Goal: Transaction & Acquisition: Register for event/course

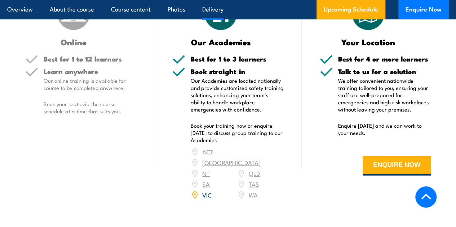
scroll to position [1081, 0]
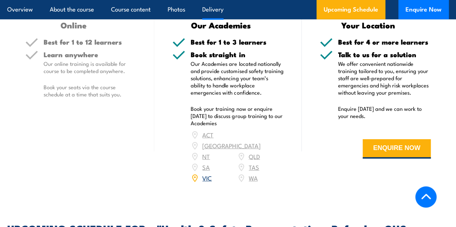
click at [208, 179] on link "VIC" at bounding box center [206, 178] width 9 height 9
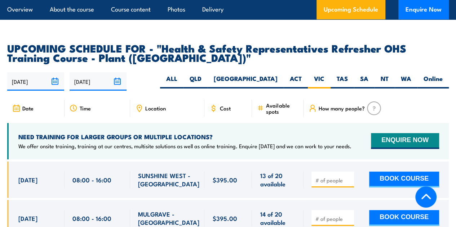
scroll to position [1339, 0]
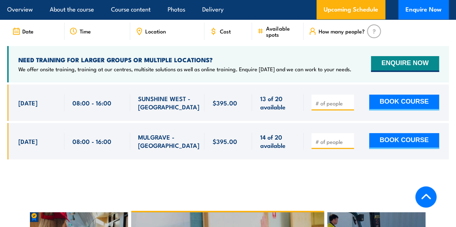
click at [37, 104] on span "8 Sep, 2025" at bounding box center [27, 103] width 19 height 8
click at [141, 67] on p "We offer onsite training, training at our centres, multisite solutions as well …" at bounding box center [184, 69] width 333 height 7
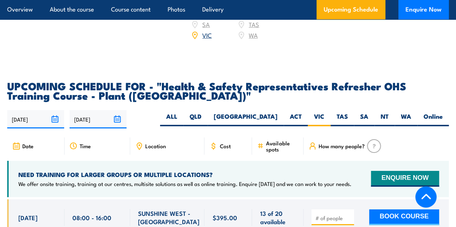
scroll to position [1267, 0]
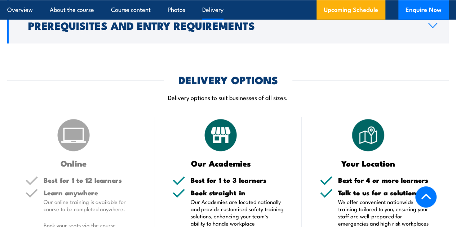
click at [65, 153] on img at bounding box center [73, 135] width 36 height 36
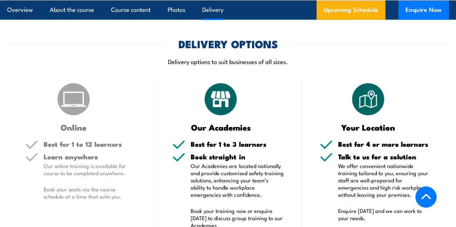
scroll to position [870, 0]
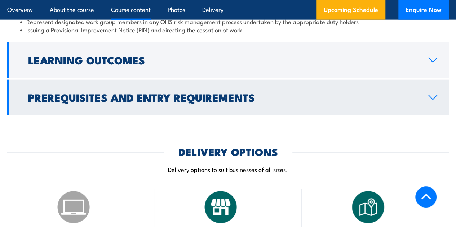
click at [130, 102] on h2 "Prerequisites and Entry Requirements" at bounding box center [222, 97] width 388 height 9
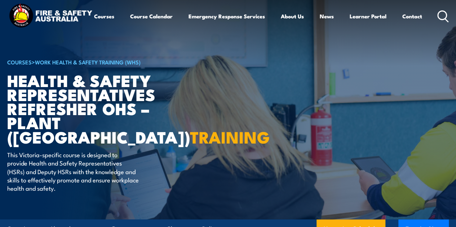
scroll to position [0, 0]
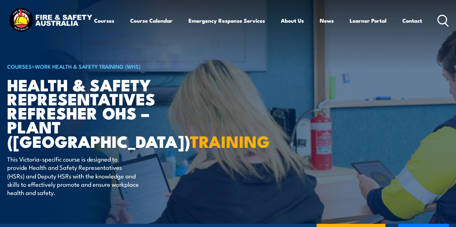
click at [437, 27] on icon at bounding box center [443, 21] width 12 height 12
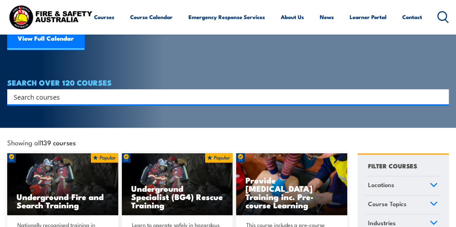
scroll to position [108, 0]
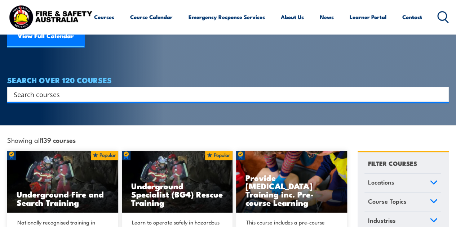
click at [144, 89] on input "Search input" at bounding box center [223, 94] width 419 height 11
type input "/"
type input "OHS"
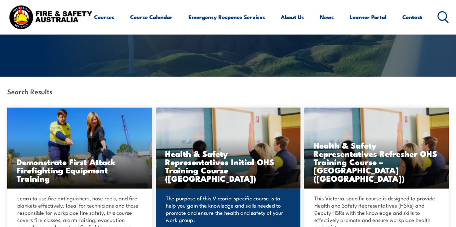
click at [279, 166] on h3 "Health & Safety Representatives Initial OHS Training Course ([GEOGRAPHIC_DATA])" at bounding box center [228, 166] width 126 height 33
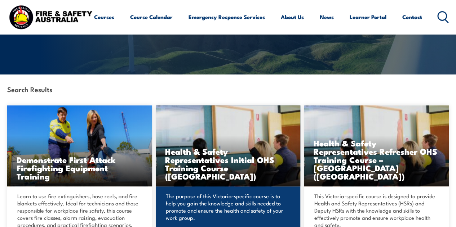
scroll to position [159, 0]
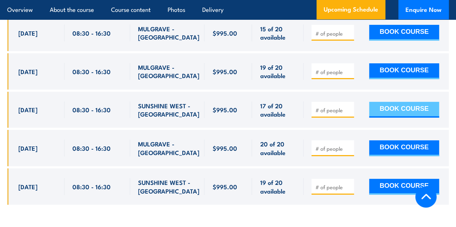
scroll to position [1369, 0]
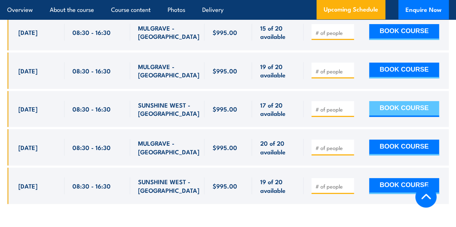
click at [398, 114] on button "BOOK COURSE" at bounding box center [404, 109] width 70 height 16
click at [340, 113] on input "number" at bounding box center [333, 109] width 36 height 7
type input "1"
click at [394, 117] on button "BOOK COURSE" at bounding box center [404, 109] width 70 height 16
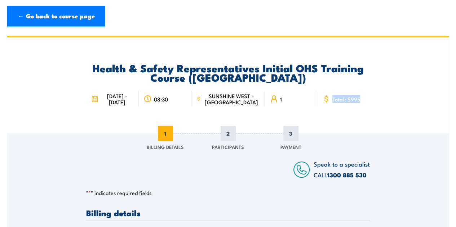
drag, startPoint x: 327, startPoint y: 102, endPoint x: 369, endPoint y: 103, distance: 42.2
click at [369, 103] on div "Total: $995" at bounding box center [343, 99] width 53 height 16
click at [373, 119] on div "Health & Safety Representatives Initial OHS Training Course ([GEOGRAPHIC_DATA])…" at bounding box center [227, 85] width 441 height 96
click at [312, 167] on div "Speak to a specialist CALL 1300 885 530 CALL 1300 885 530" at bounding box center [331, 170] width 76 height 22
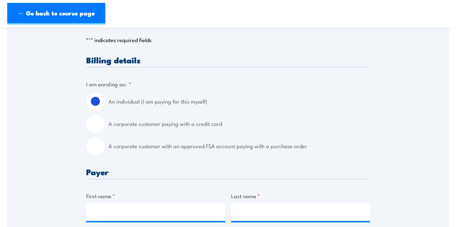
scroll to position [156, 0]
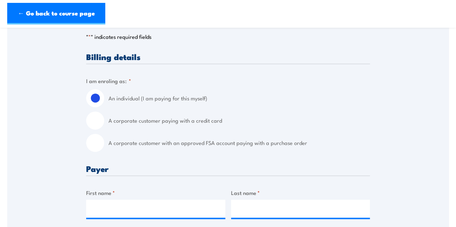
click at [307, 91] on fieldset "I am enroling as: * An individual (I am paying for this myself) A corporate cus…" at bounding box center [228, 114] width 284 height 75
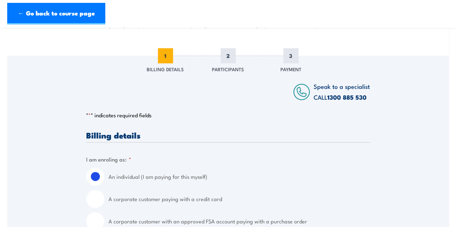
scroll to position [0, 0]
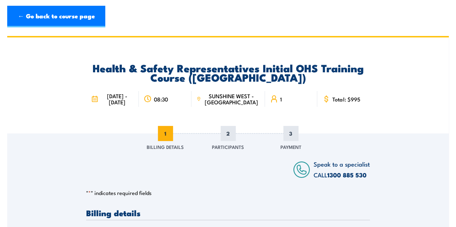
drag, startPoint x: 110, startPoint y: 95, endPoint x: 133, endPoint y: 108, distance: 26.5
click at [133, 105] on span "10 - 14 November 2025" at bounding box center [117, 99] width 34 height 12
click at [205, 121] on div "Health & Safety Representatives Initial OHS Training Course (VIC) 10 - 14 Novem…" at bounding box center [228, 85] width 284 height 96
drag, startPoint x: 220, startPoint y: 98, endPoint x: 253, endPoint y: 114, distance: 36.3
click at [253, 113] on div "10 - 14 November 2025 08:30 SUNSHINE WEST - VIC 1" at bounding box center [228, 98] width 284 height 29
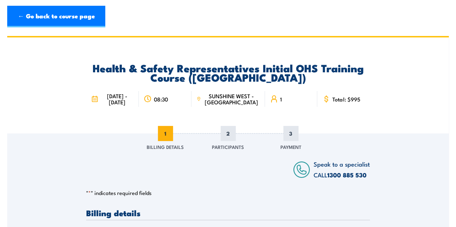
click at [280, 100] on span "1" at bounding box center [281, 99] width 2 height 6
drag, startPoint x: 272, startPoint y: 104, endPoint x: 282, endPoint y: 104, distance: 10.1
click at [282, 104] on div "1" at bounding box center [291, 99] width 53 height 16
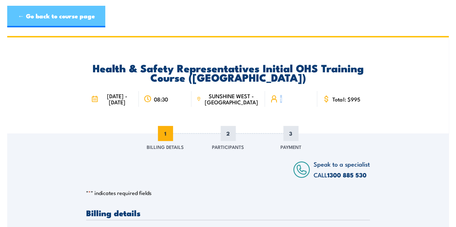
click at [22, 22] on link "← Go back to course page" at bounding box center [56, 17] width 98 height 22
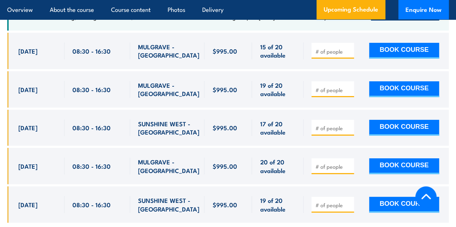
scroll to position [1347, 0]
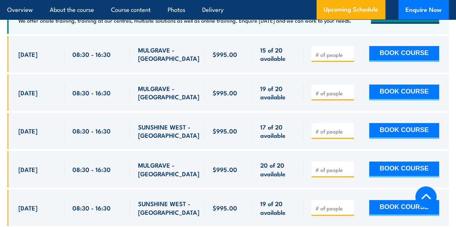
click at [143, 135] on span "SUNSHINE WEST - [GEOGRAPHIC_DATA]" at bounding box center [168, 131] width 61 height 17
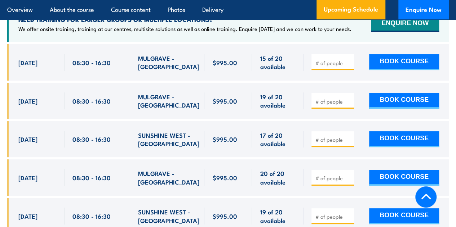
scroll to position [1339, 0]
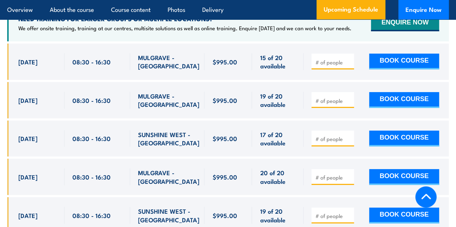
click at [340, 147] on div at bounding box center [332, 139] width 43 height 16
click at [337, 147] on div at bounding box center [332, 139] width 43 height 16
click at [335, 143] on input "number" at bounding box center [333, 138] width 36 height 7
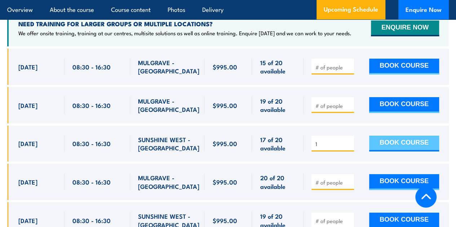
scroll to position [1338, 0]
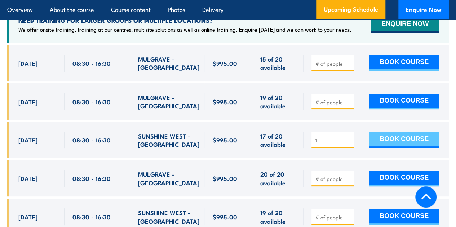
type input "1"
click at [393, 148] on button "BOOK COURSE" at bounding box center [404, 140] width 70 height 16
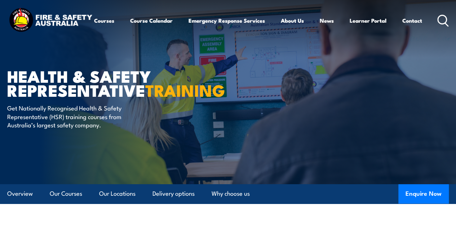
scroll to position [135, 0]
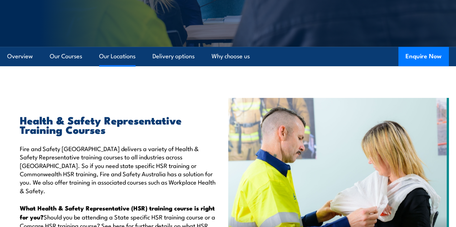
click at [115, 66] on link "Our Locations" at bounding box center [117, 56] width 36 height 19
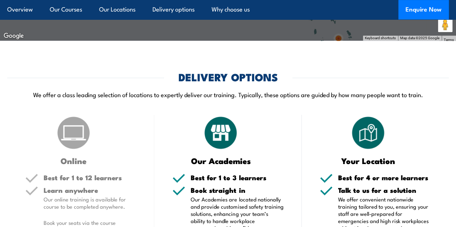
scroll to position [1439, 0]
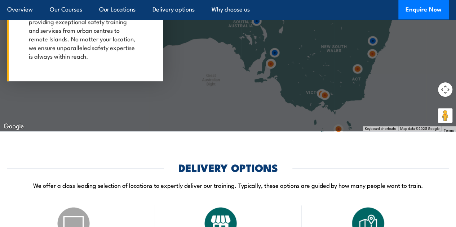
click at [336, 108] on div at bounding box center [228, 12] width 456 height 240
click at [320, 98] on img at bounding box center [324, 95] width 19 height 19
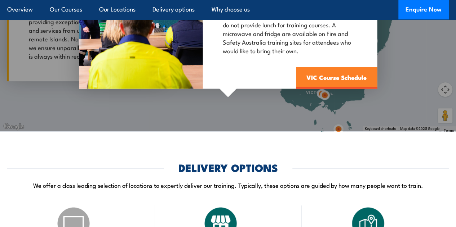
click at [319, 84] on link "VIC Course Schedule" at bounding box center [336, 78] width 81 height 22
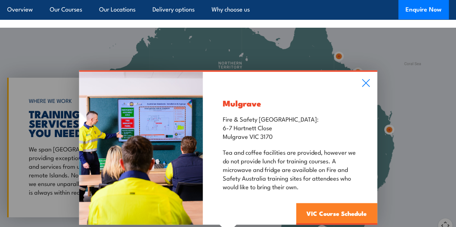
scroll to position [1302, 0]
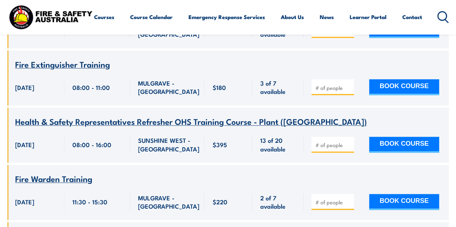
scroll to position [471, 0]
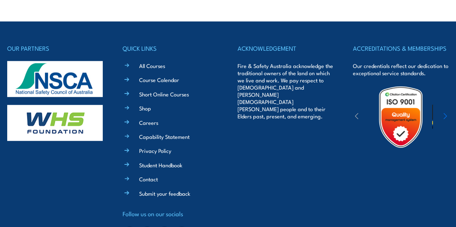
scroll to position [2252, 0]
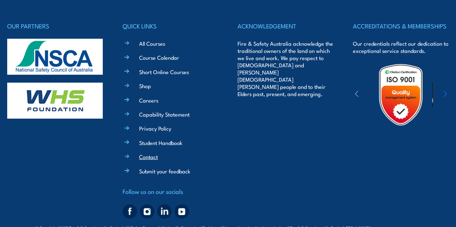
click at [150, 161] on link "Contact" at bounding box center [148, 157] width 19 height 8
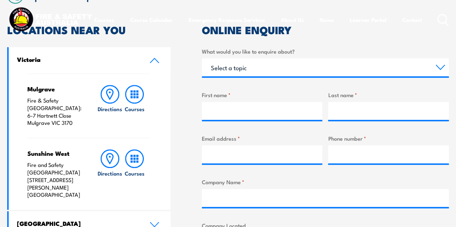
scroll to position [218, 0]
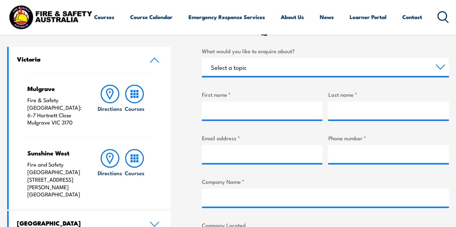
drag, startPoint x: 40, startPoint y: 187, endPoint x: 22, endPoint y: 158, distance: 33.3
click at [22, 158] on div "Mulgrave Fire & Safety [GEOGRAPHIC_DATA]: [STREET_ADDRESS][PERSON_NAME] Directi…" at bounding box center [90, 141] width 162 height 137
copy p "Fire and Safety Australia [STREET_ADDRESS][PERSON_NAME]"
click at [175, 173] on div "LOCATIONS NEAR YOU [GEOGRAPHIC_DATA][PERSON_NAME] Fire & Safety [GEOGRAPHIC_DAT…" at bounding box center [227, 213] width 441 height 379
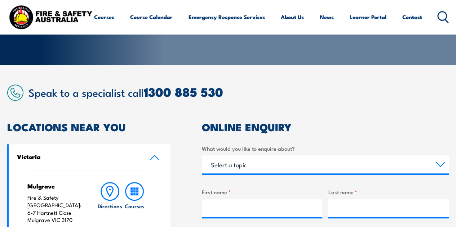
scroll to position [183, 0]
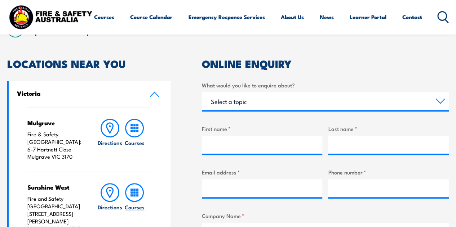
click at [135, 183] on icon at bounding box center [134, 192] width 19 height 19
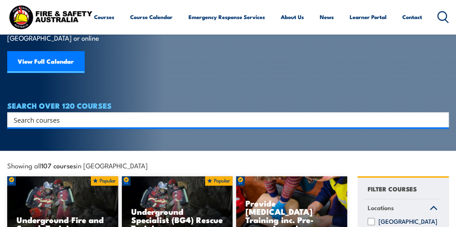
scroll to position [137, 0]
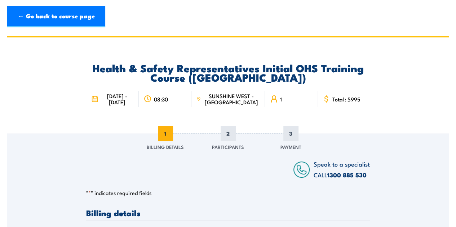
drag, startPoint x: 110, startPoint y: 96, endPoint x: 131, endPoint y: 119, distance: 31.4
click at [131, 119] on div "Health & Safety Representatives Initial OHS Training Course (VIC) 10 - 14 Novem…" at bounding box center [228, 85] width 284 height 96
drag, startPoint x: 346, startPoint y: 102, endPoint x: 359, endPoint y: 102, distance: 13.0
click at [359, 102] on div "Total: $995" at bounding box center [343, 99] width 53 height 16
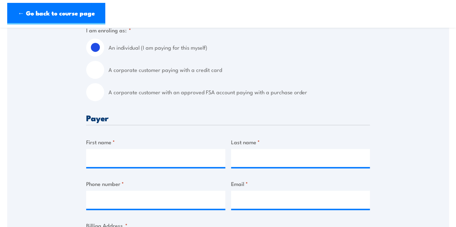
scroll to position [208, 0]
click at [99, 79] on input "A corporate customer paying with a credit card" at bounding box center [95, 70] width 18 height 18
radio input "true"
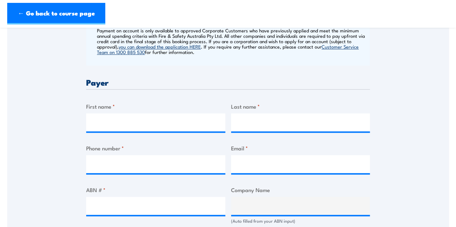
scroll to position [319, 0]
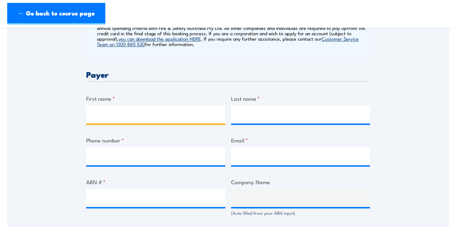
click at [163, 117] on input "First name *" at bounding box center [155, 115] width 139 height 18
type input "Joshua"
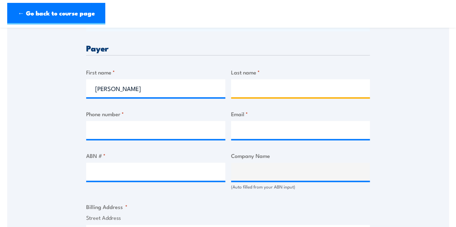
scroll to position [343, 0]
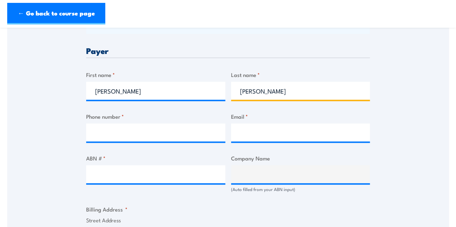
type input "Patterson"
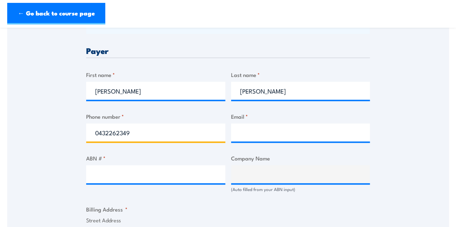
type input "0432262349"
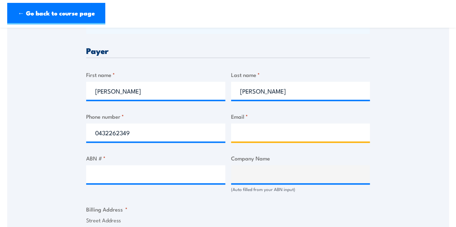
click at [238, 140] on input "Email *" at bounding box center [300, 133] width 139 height 18
type input "joshua.patterson@education.vic.gov.au"
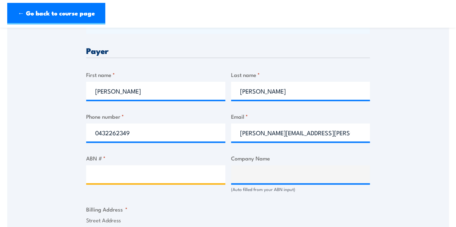
click at [178, 179] on input "ABN # *" at bounding box center [155, 174] width 139 height 18
type input "50959264997"
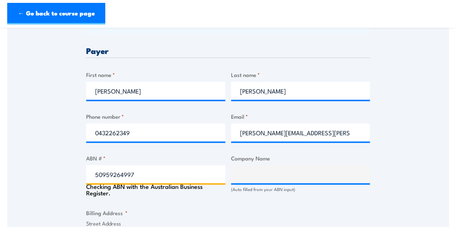
type input "ALTONA NORTH PRIMARY SCHOOL"
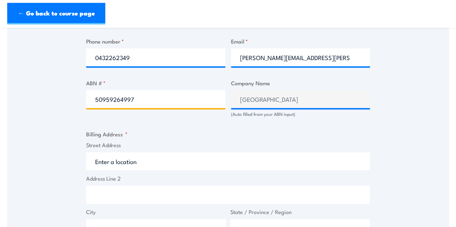
scroll to position [420, 0]
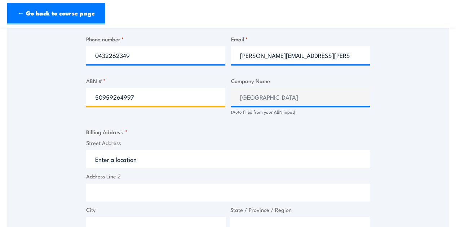
type input "50959264997"
click at [153, 165] on input "Street Address" at bounding box center [228, 159] width 284 height 18
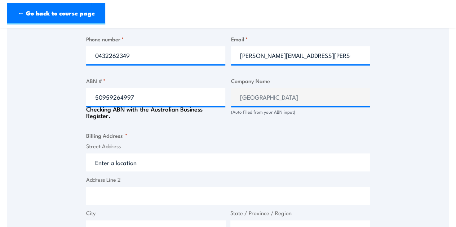
scroll to position [443, 0]
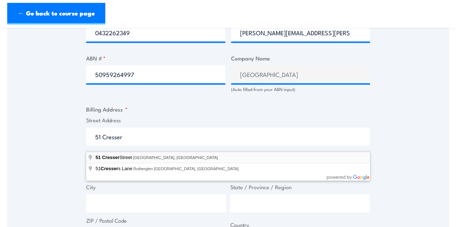
type input "51 Cresser Street, Altona North VIC, Australia"
type input "51 Cresser St"
type input "Altona North"
type input "Victoria"
type input "3025"
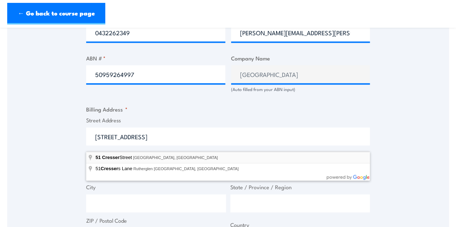
select select "Australia"
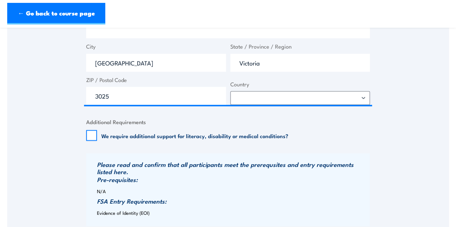
scroll to position [668, 0]
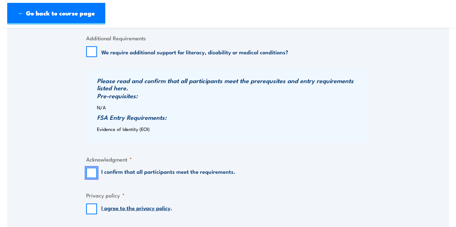
click at [92, 178] on input "I confirm that all participants meet the requirements." at bounding box center [91, 173] width 11 height 11
checkbox input "true"
click at [90, 214] on input "I agree to the privacy policy ." at bounding box center [91, 209] width 11 height 11
checkbox input "true"
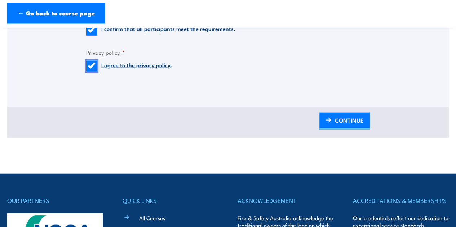
scroll to position [812, 0]
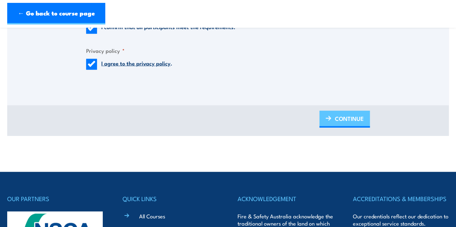
click at [359, 128] on span "CONTINUE" at bounding box center [349, 118] width 29 height 19
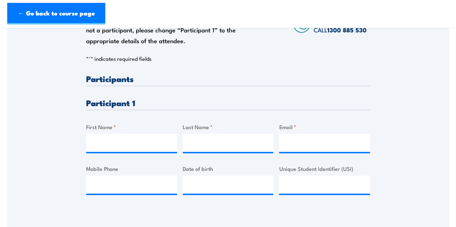
scroll to position [188, 0]
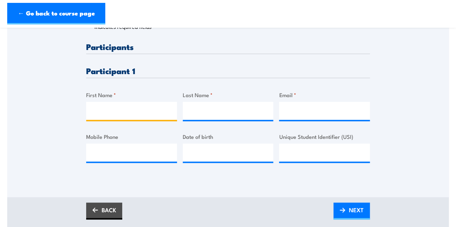
click at [114, 115] on input "First Name *" at bounding box center [131, 111] width 91 height 18
type input "Joshua"
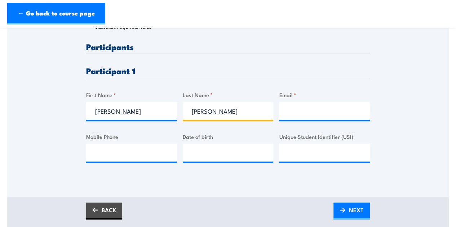
type input "Patterson"
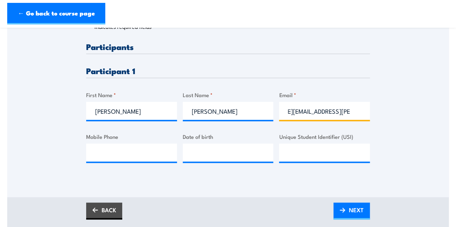
scroll to position [0, 44]
type input "joshua.patterson@education.vic.gov.au"
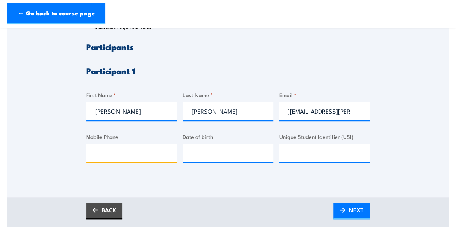
click at [120, 155] on input "Mobile Phone" at bounding box center [131, 153] width 91 height 18
type input "0432262349"
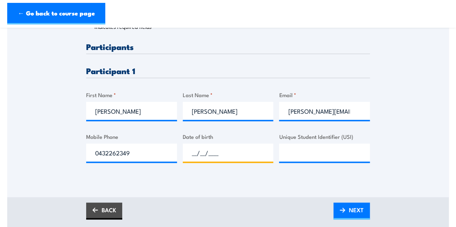
click at [195, 157] on input "__/__/____" at bounding box center [228, 153] width 91 height 18
type input "08/12/1991"
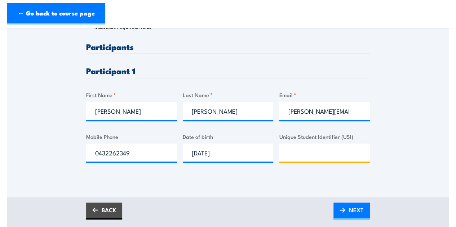
click at [302, 161] on input "Unique Student Identifier (USI)" at bounding box center [324, 153] width 91 height 18
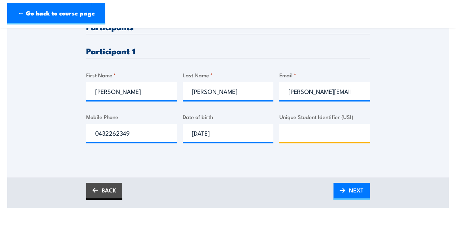
scroll to position [208, 0]
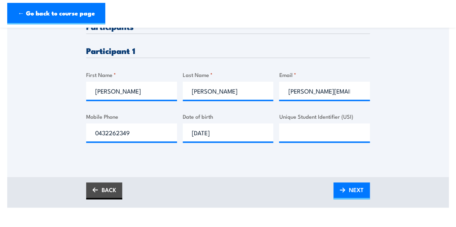
click at [349, 121] on label "Unique Student Identifier (USI)" at bounding box center [324, 116] width 91 height 8
click at [349, 125] on input "Unique Student Identifier (USI)" at bounding box center [324, 133] width 91 height 18
click at [349, 121] on label "Unique Student Identifier (USI)" at bounding box center [324, 116] width 91 height 8
click at [349, 125] on input "Unique Student Identifier (USI)" at bounding box center [324, 133] width 91 height 18
click at [357, 199] on span "NEXT" at bounding box center [356, 189] width 15 height 19
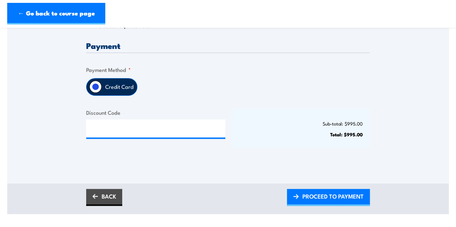
scroll to position [179, 0]
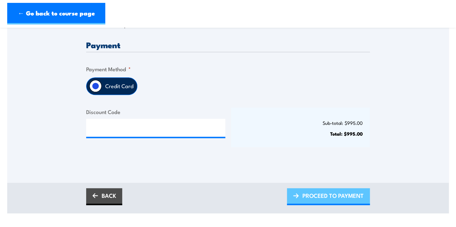
click at [339, 199] on span "PROCEED TO PAYMENT" at bounding box center [332, 195] width 61 height 19
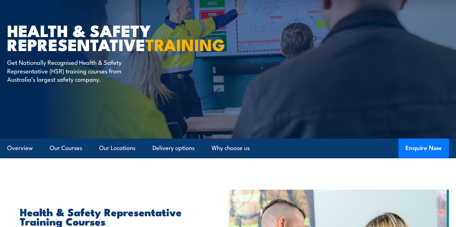
scroll to position [38, 0]
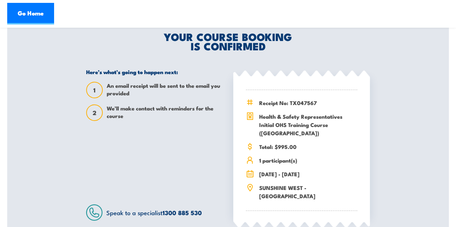
scroll to position [165, 0]
